Goal: Information Seeking & Learning: Learn about a topic

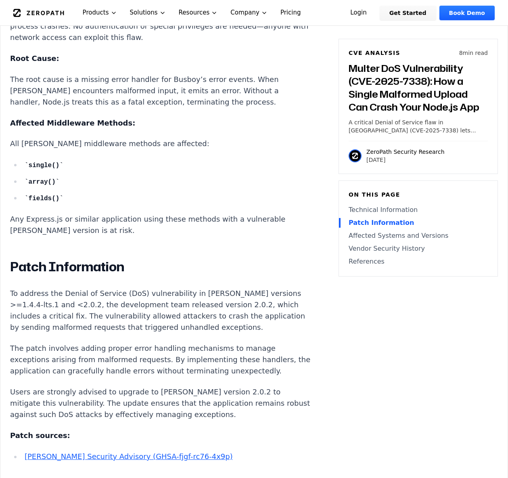
scroll to position [1089, 0]
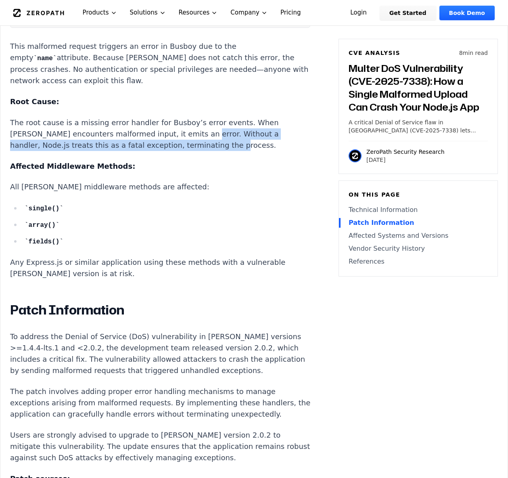
drag, startPoint x: 186, startPoint y: 161, endPoint x: 217, endPoint y: 171, distance: 33.3
click at [217, 151] on p "The root cause is a missing error handler for Busboy’s error events. When [PERS…" at bounding box center [160, 134] width 300 height 34
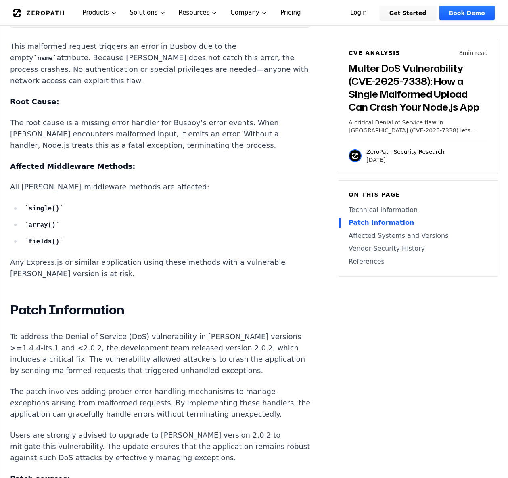
click at [274, 324] on article "[PERSON_NAME] DoS Vulnerability (CVE-2025-7338): How a Single Malformed Upload …" at bounding box center [169, 220] width 319 height 1453
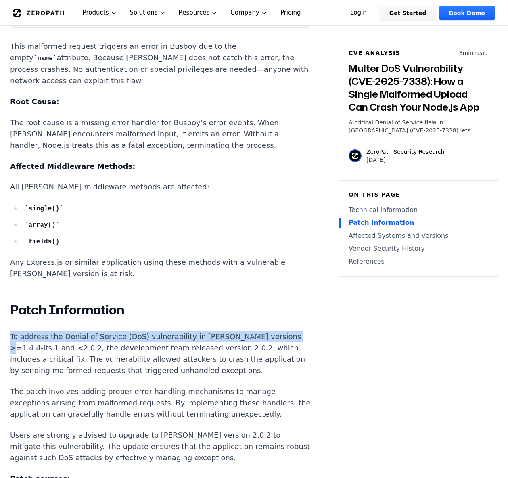
click at [366, 335] on div "Experimental AI-Generated Content This CVE analysis is an experimental publicat…" at bounding box center [253, 79] width 507 height 1800
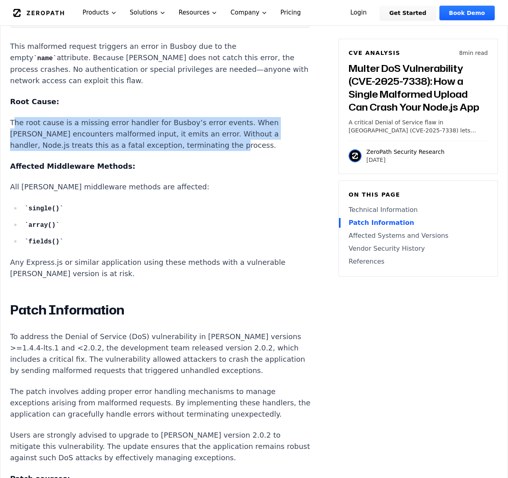
drag, startPoint x: 12, startPoint y: 147, endPoint x: 224, endPoint y: 169, distance: 212.9
click at [224, 151] on p "The root cause is a missing error handler for Busboy’s error events. When [PERS…" at bounding box center [160, 134] width 300 height 34
copy p "he root cause is a missing error handler for Busboy’s error events. When [PERSO…"
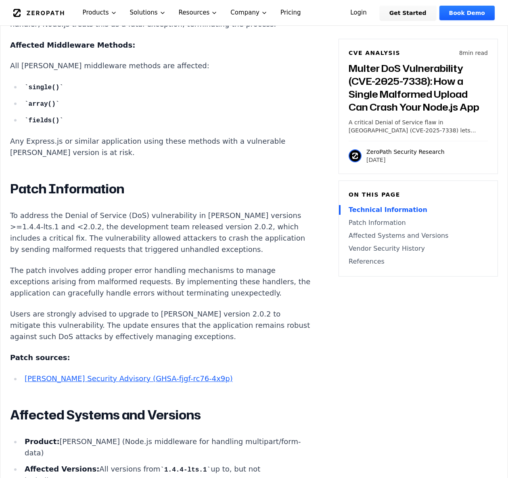
scroll to position [1412, 0]
